Goal: Task Accomplishment & Management: Understand process/instructions

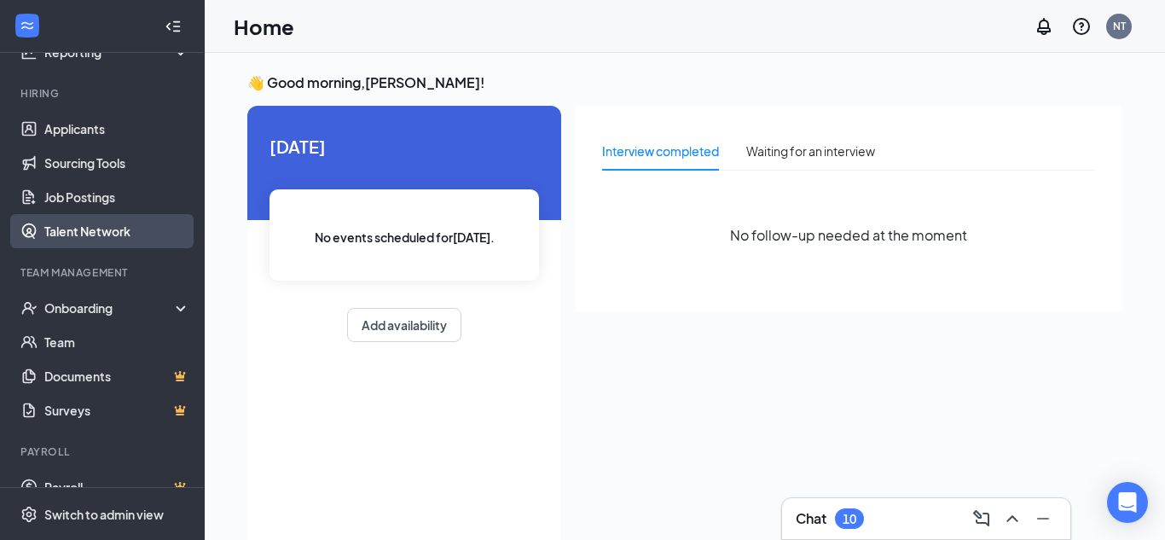
scroll to position [161, 0]
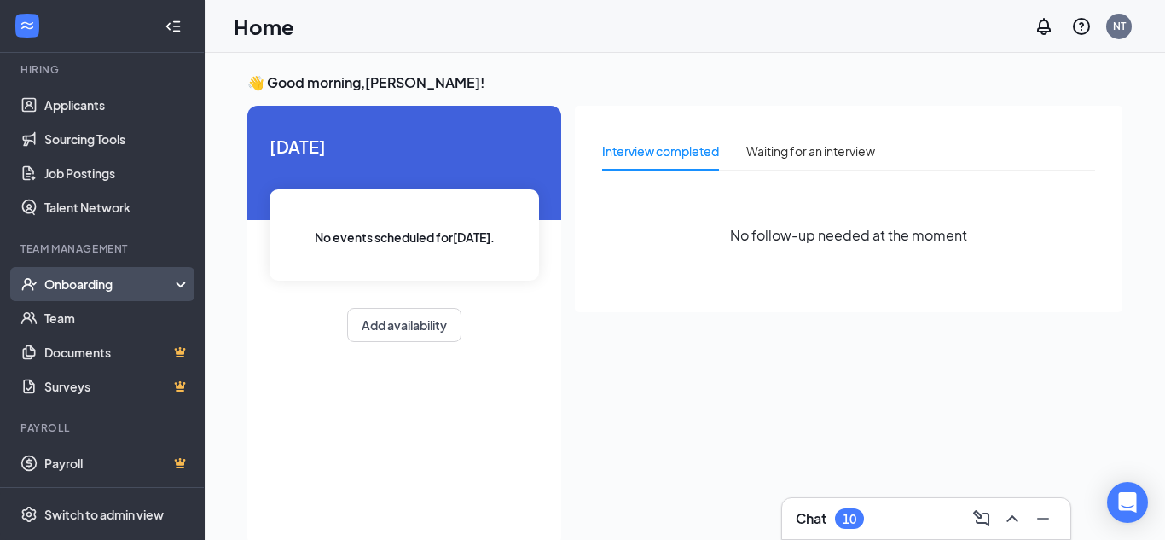
click at [120, 282] on div "Onboarding" at bounding box center [109, 284] width 131 height 17
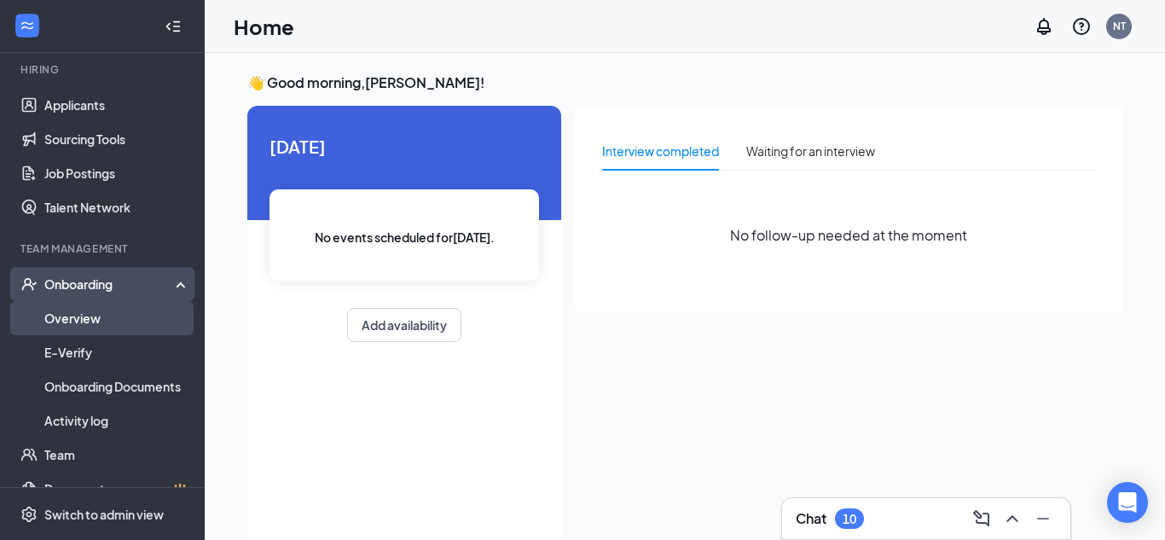
click at [97, 315] on link "Overview" at bounding box center [117, 318] width 146 height 34
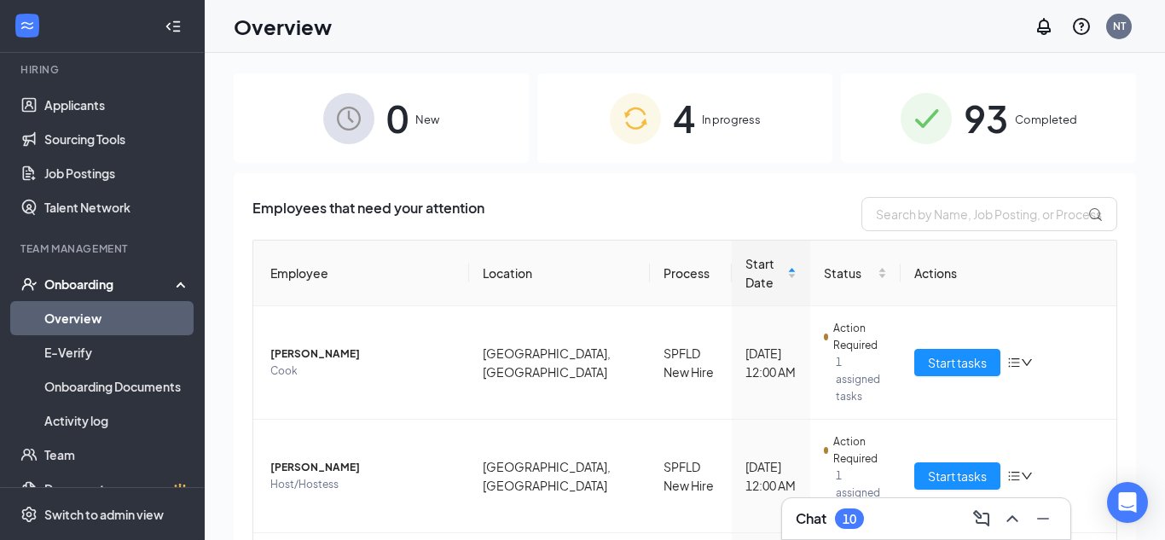
click at [709, 119] on span "In progress" at bounding box center [731, 119] width 59 height 17
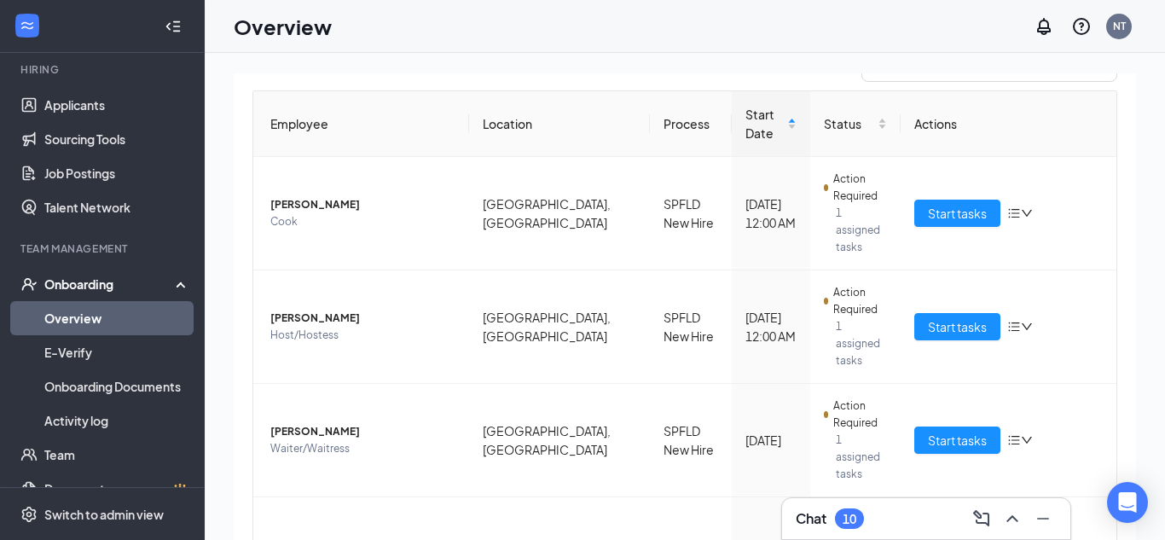
scroll to position [151, 0]
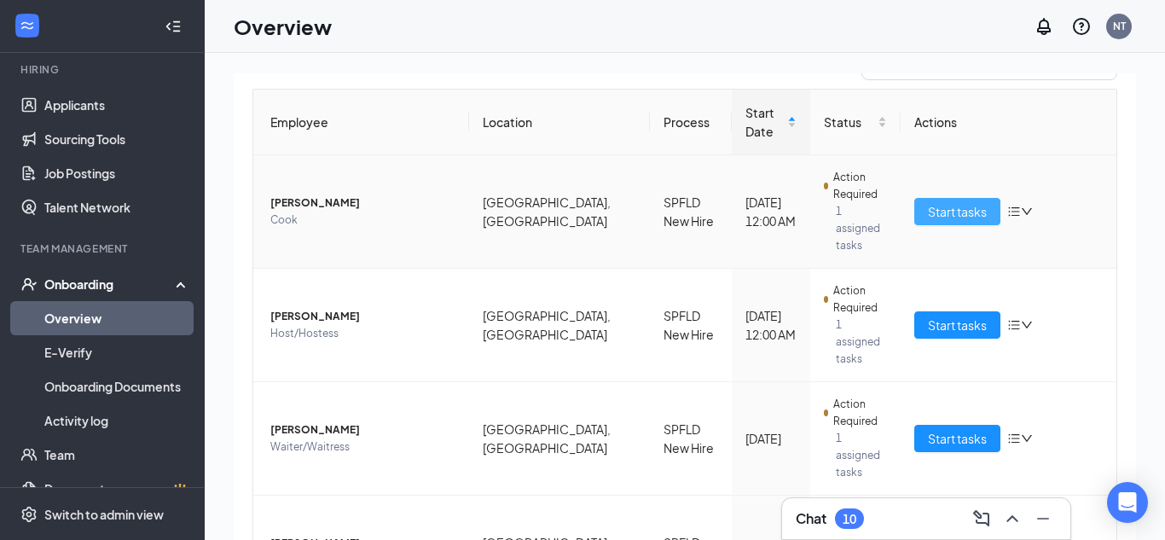
click at [968, 202] on span "Start tasks" at bounding box center [957, 211] width 59 height 19
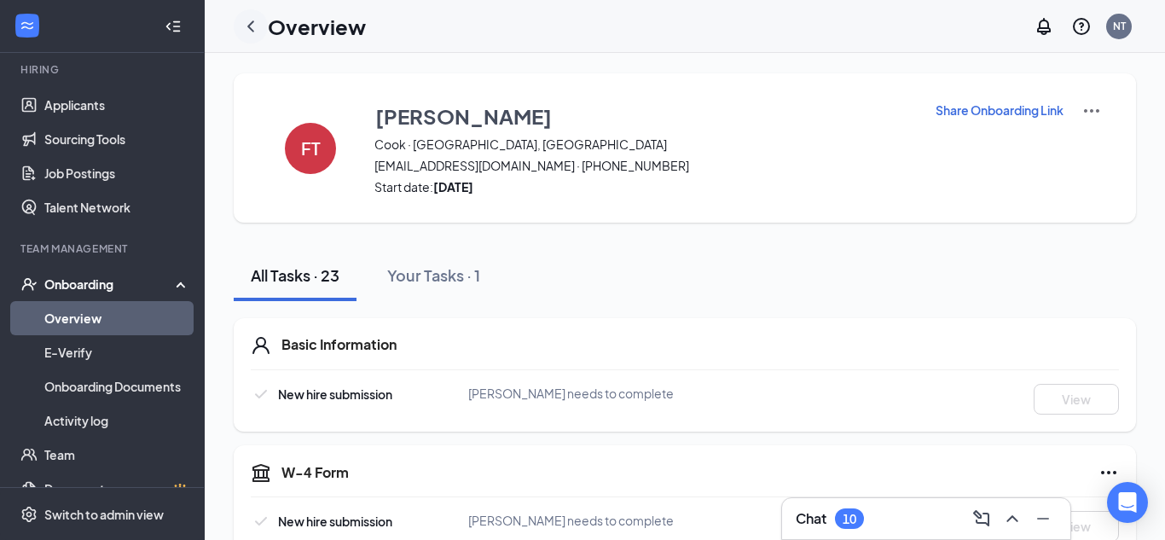
click at [247, 27] on icon "ChevronLeft" at bounding box center [251, 26] width 20 height 20
